Goal: Transaction & Acquisition: Obtain resource

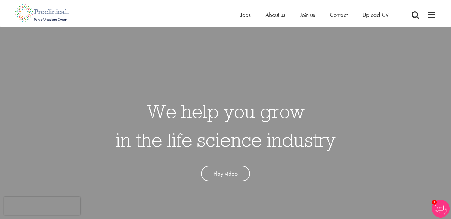
click at [349, 14] on ul "Home Jobs About us Join us Contact Upload CV" at bounding box center [322, 14] width 163 height 9
click at [346, 15] on span "Contact" at bounding box center [339, 15] width 18 height 8
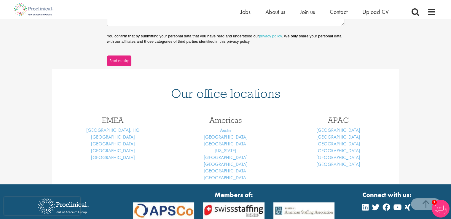
scroll to position [195, 0]
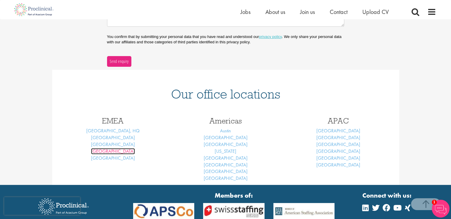
click at [118, 151] on link "Frankfurt" at bounding box center [113, 151] width 44 height 6
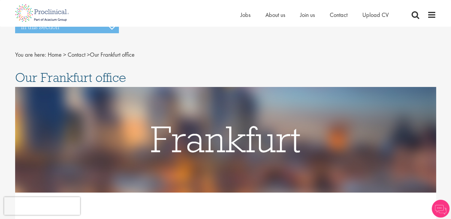
drag, startPoint x: 451, startPoint y: 22, endPoint x: 456, endPoint y: 39, distance: 17.7
click at [273, 17] on span "About us" at bounding box center [276, 15] width 20 height 8
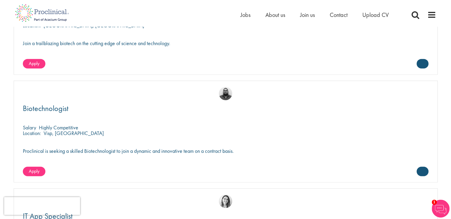
scroll to position [1412, 0]
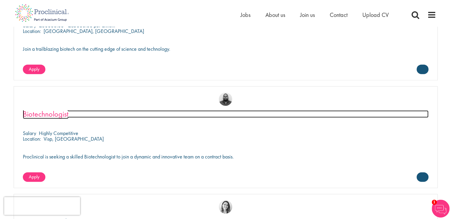
click at [56, 115] on span "Biotechnologist" at bounding box center [46, 114] width 46 height 10
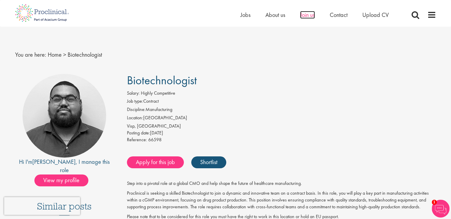
click at [307, 18] on span "Join us" at bounding box center [307, 15] width 15 height 8
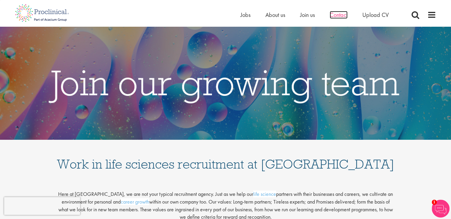
click at [340, 16] on span "Contact" at bounding box center [339, 15] width 18 height 8
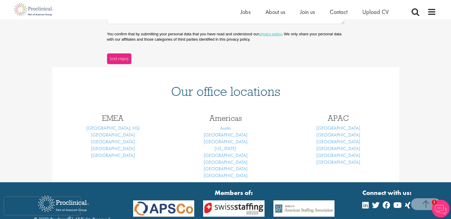
scroll to position [201, 0]
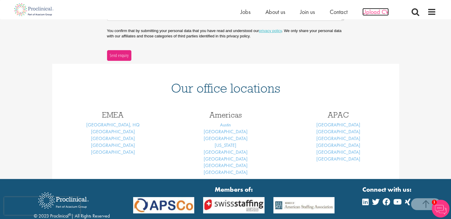
click at [381, 12] on span "Upload CV" at bounding box center [376, 12] width 26 height 8
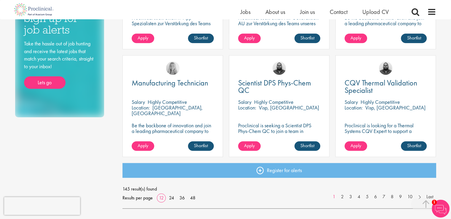
scroll to position [405, 0]
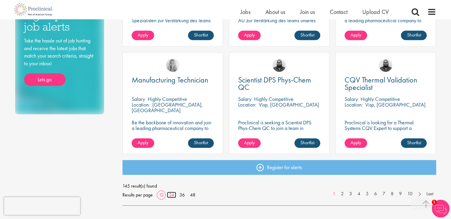
click at [172, 194] on link "24" at bounding box center [171, 195] width 9 height 6
